Goal: Find specific page/section: Find specific page/section

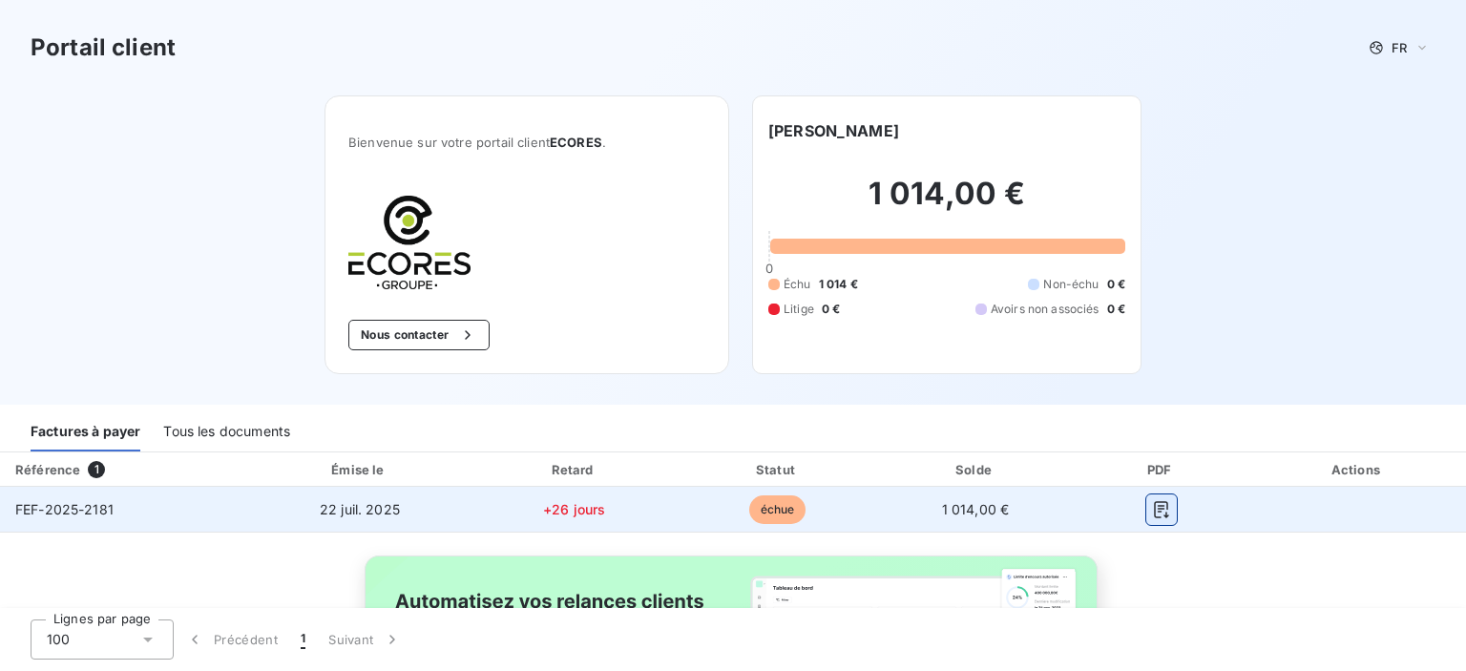
click at [1154, 508] on icon "button" at bounding box center [1161, 509] width 14 height 17
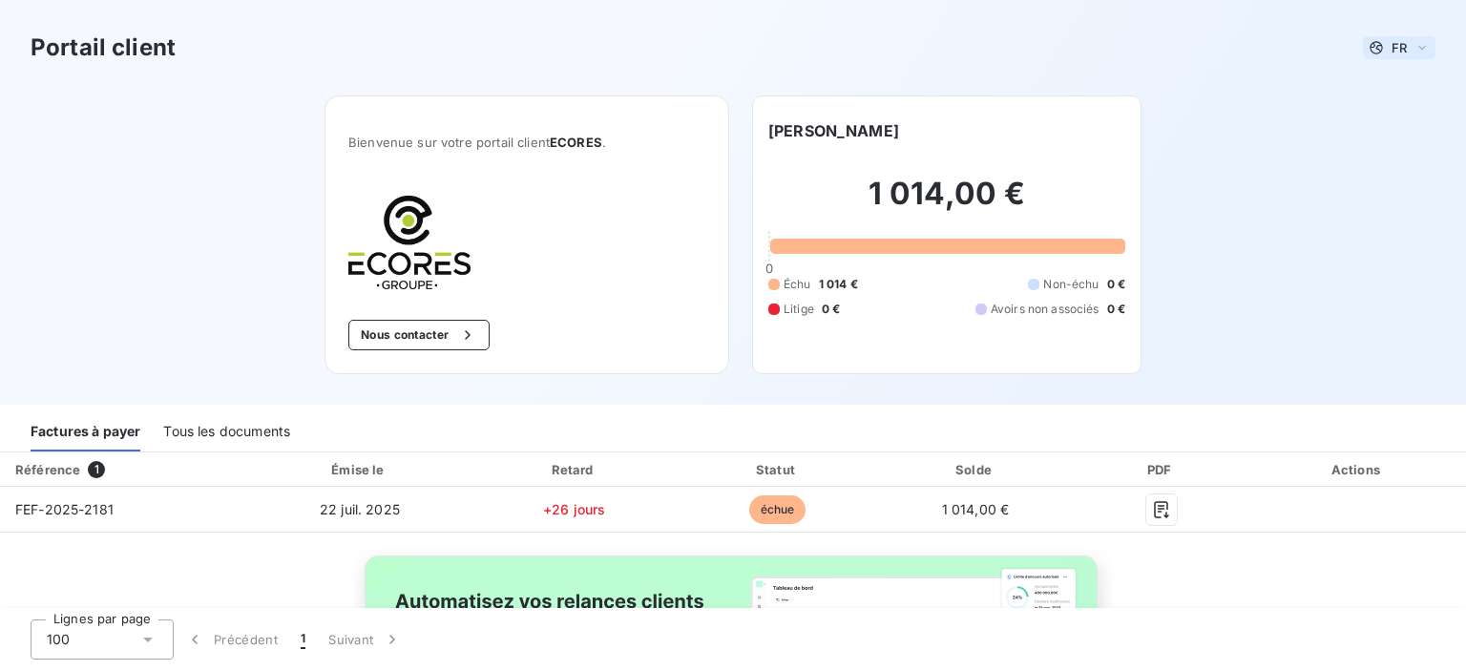
click at [1411, 46] on div "FR" at bounding box center [1399, 47] width 73 height 23
click at [128, 52] on h3 "Portail client" at bounding box center [103, 48] width 145 height 34
click at [390, 332] on button "Nous contacter" at bounding box center [418, 335] width 141 height 31
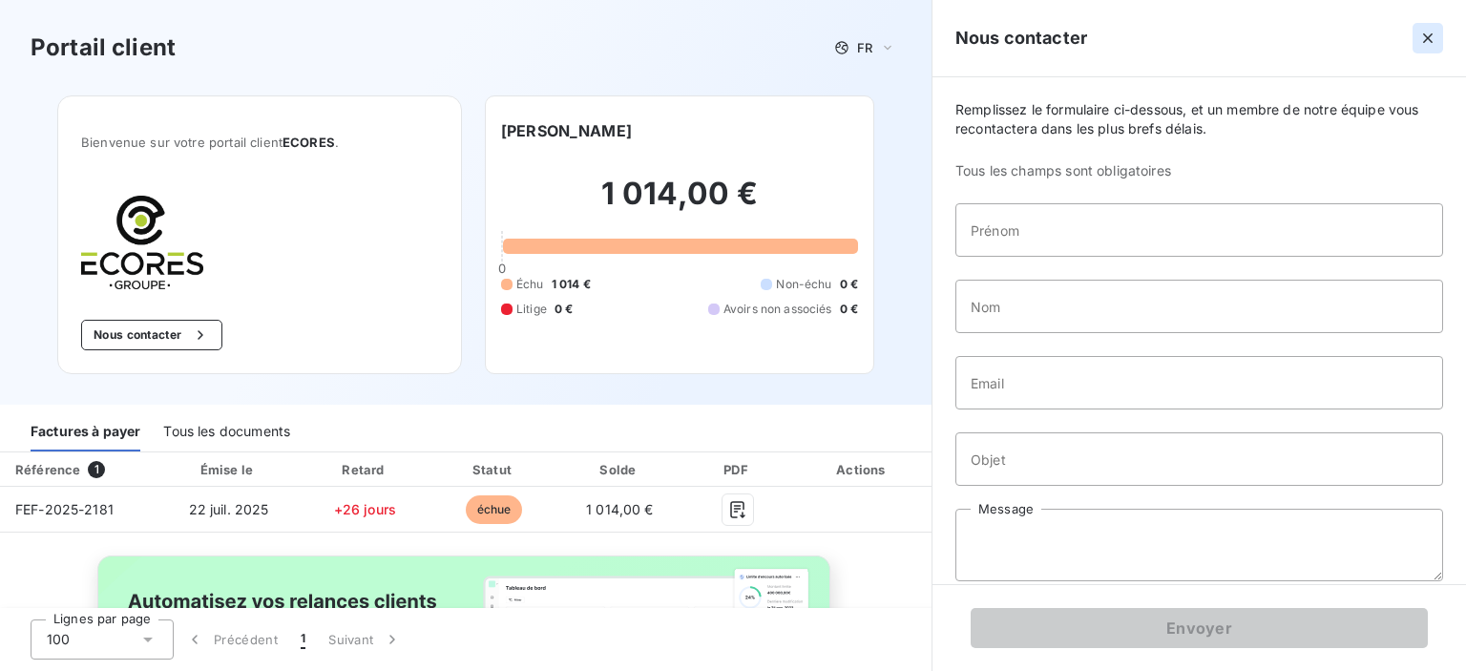
click at [1426, 45] on icon "button" at bounding box center [1427, 38] width 19 height 19
